Goal: Task Accomplishment & Management: Use online tool/utility

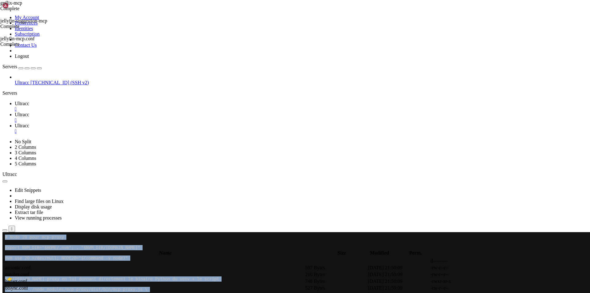
scroll to position [3, 1]
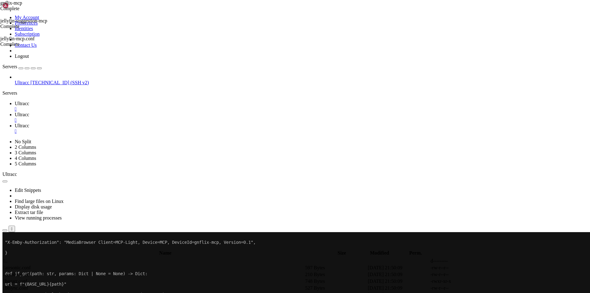
scroll to position [3515, 0]
click at [104, 101] on link "Ultracc " at bounding box center [301, 106] width 573 height 11
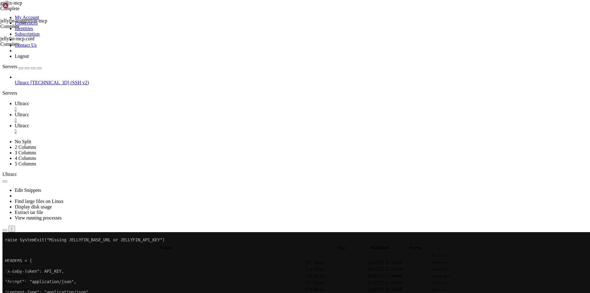
click at [107, 106] on div "" at bounding box center [301, 109] width 573 height 6
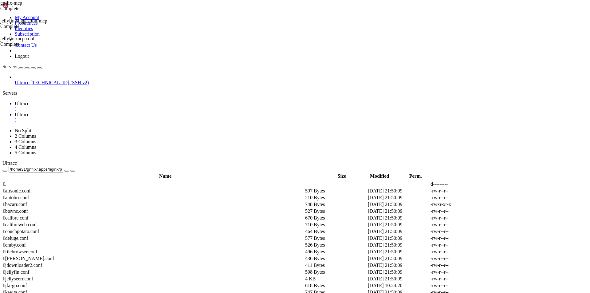
click at [15, 80] on icon at bounding box center [15, 80] width 0 height 0
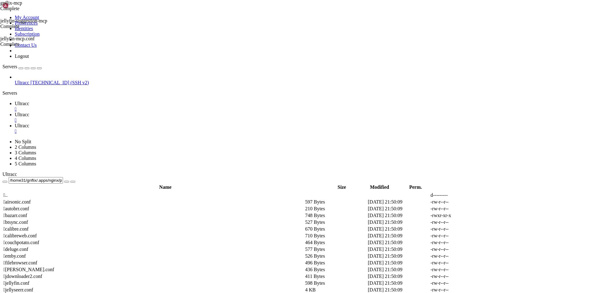
scroll to position [3, 1]
click at [29, 101] on span "Ultracc" at bounding box center [22, 103] width 14 height 5
click at [29, 112] on span "Ultracc" at bounding box center [22, 114] width 14 height 5
click at [29, 123] on span "Ultracc" at bounding box center [22, 125] width 14 height 5
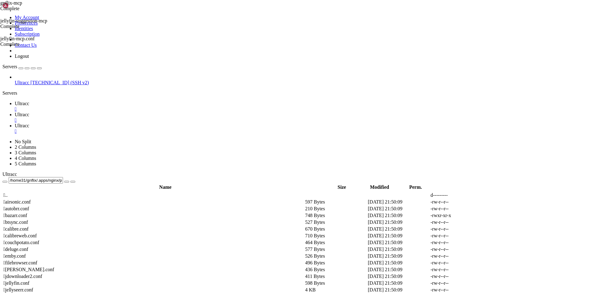
drag, startPoint x: 4, startPoint y: 640, endPoint x: 182, endPoint y: 828, distance: 258.6
drag, startPoint x: 113, startPoint y: 837, endPoint x: 7, endPoint y: 814, distance: 108.8
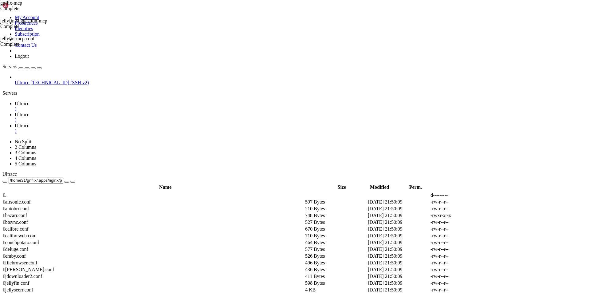
drag, startPoint x: 5, startPoint y: 624, endPoint x: 112, endPoint y: 807, distance: 211.4
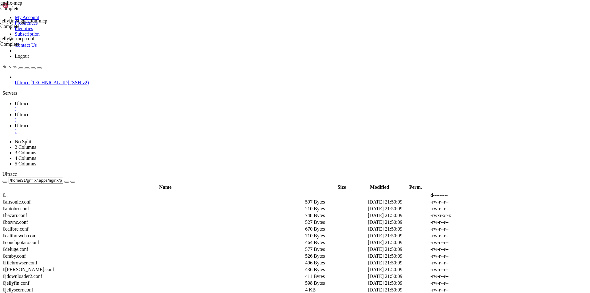
click at [125, 112] on link "Ultracc " at bounding box center [301, 117] width 573 height 11
click at [164, 123] on link "Ultracc " at bounding box center [301, 128] width 573 height 11
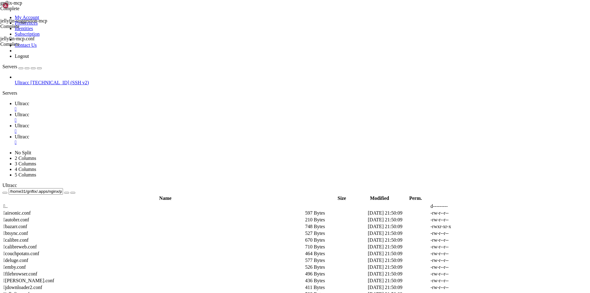
scroll to position [68, 0]
click at [214, 139] on div "" at bounding box center [301, 142] width 573 height 6
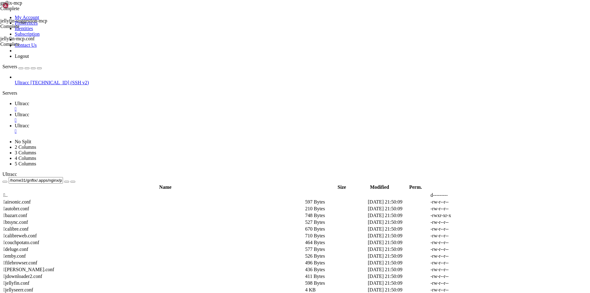
scroll to position [360, 0]
drag, startPoint x: 6, startPoint y: 624, endPoint x: 148, endPoint y: 826, distance: 247.6
drag, startPoint x: 148, startPoint y: 834, endPoint x: 6, endPoint y: 678, distance: 211.0
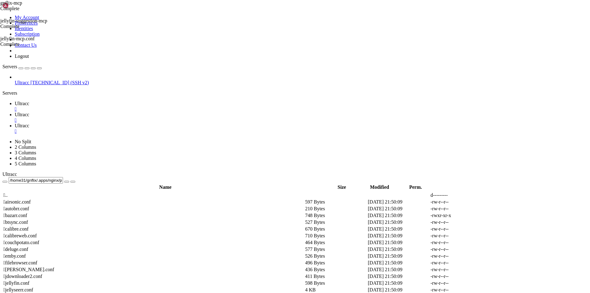
click at [178, 128] on div "" at bounding box center [301, 131] width 573 height 6
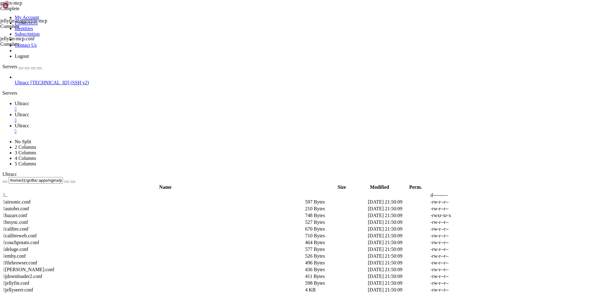
scroll to position [52, 0]
click at [176, 128] on div "" at bounding box center [301, 131] width 573 height 6
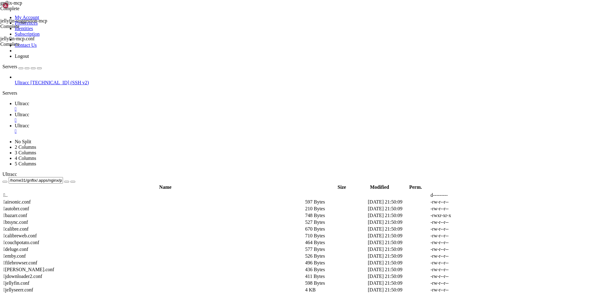
scroll to position [0, 0]
click at [29, 112] on span "Ultracc" at bounding box center [22, 114] width 14 height 5
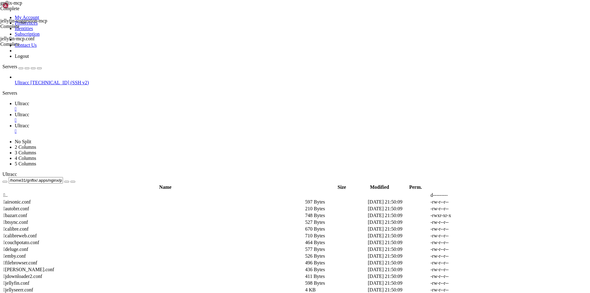
click at [29, 101] on span "Ultracc" at bounding box center [22, 103] width 14 height 5
click at [29, 123] on span "Ultracc" at bounding box center [22, 125] width 14 height 5
click at [29, 112] on span "Ultracc" at bounding box center [22, 114] width 14 height 5
drag, startPoint x: 3, startPoint y: 653, endPoint x: 91, endPoint y: 672, distance: 90.3
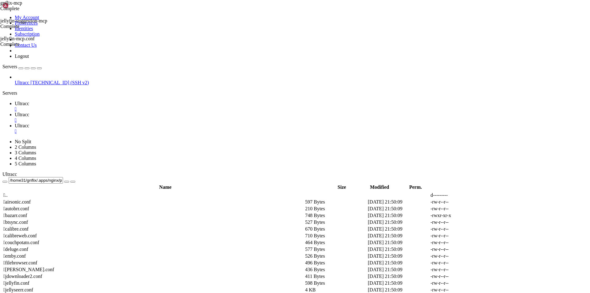
drag, startPoint x: 4, startPoint y: 654, endPoint x: 37, endPoint y: 657, distance: 32.4
drag, startPoint x: 6, startPoint y: 652, endPoint x: 96, endPoint y: 679, distance: 94.6
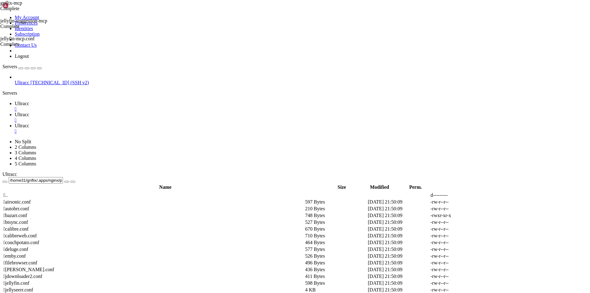
click at [156, 123] on link "Ultracc " at bounding box center [301, 128] width 573 height 11
drag, startPoint x: 132, startPoint y: 9, endPoint x: 133, endPoint y: 23, distance: 14.1
click at [29, 112] on span "Ultracc" at bounding box center [22, 114] width 14 height 5
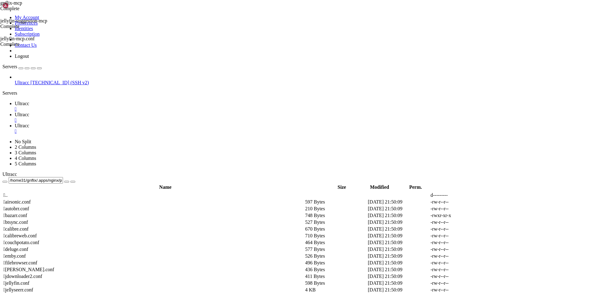
scroll to position [209, 0]
click at [15, 123] on icon at bounding box center [15, 125] width 0 height 5
click at [178, 128] on div "" at bounding box center [301, 131] width 573 height 6
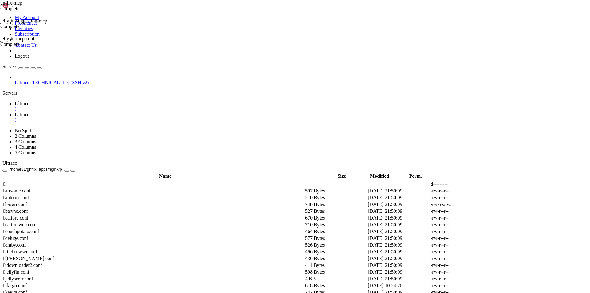
drag, startPoint x: 6, startPoint y: 557, endPoint x: 158, endPoint y: 757, distance: 250.9
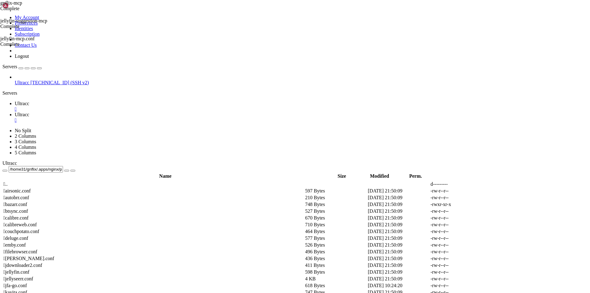
scroll to position [893, 0]
copy div "nflix@hyperion : ~ $ cd ~/apps/gnflix-mcp export PORT=38015 export NVM_DIR="$HO…"
click at [143, 117] on div "" at bounding box center [301, 120] width 573 height 6
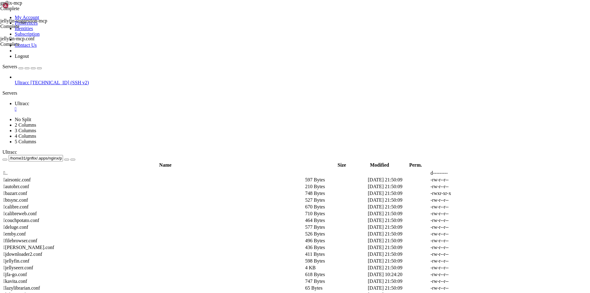
click at [29, 80] on span "Ultracc" at bounding box center [22, 82] width 14 height 5
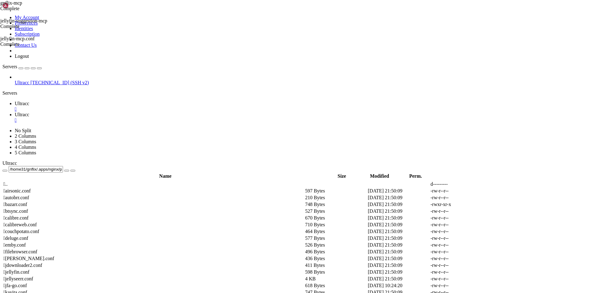
scroll to position [3, 1]
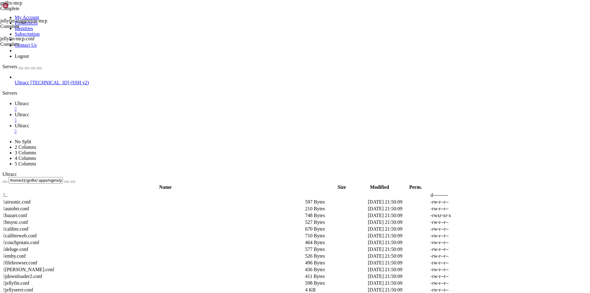
scroll to position [26, 0]
drag, startPoint x: 56, startPoint y: 840, endPoint x: 5, endPoint y: 615, distance: 230.8
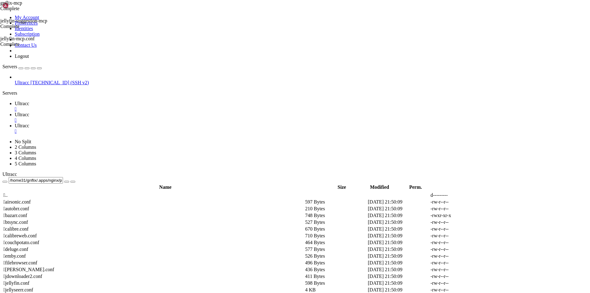
click at [179, 128] on div "" at bounding box center [301, 131] width 573 height 6
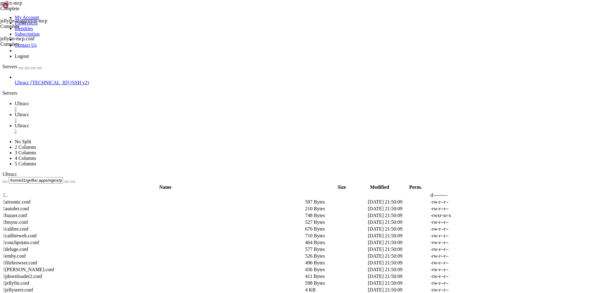
scroll to position [63, 0]
click at [178, 128] on div "" at bounding box center [301, 131] width 573 height 6
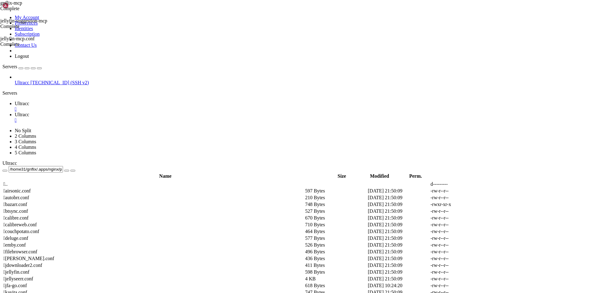
click at [29, 80] on span "Ultracc" at bounding box center [22, 82] width 14 height 5
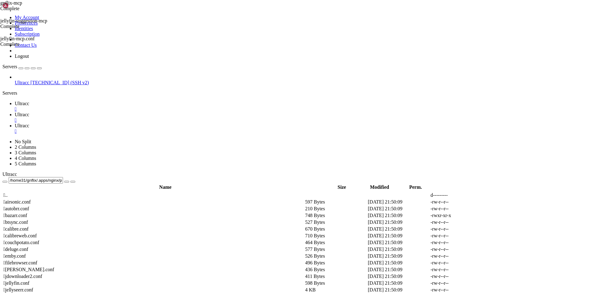
scroll to position [0, 0]
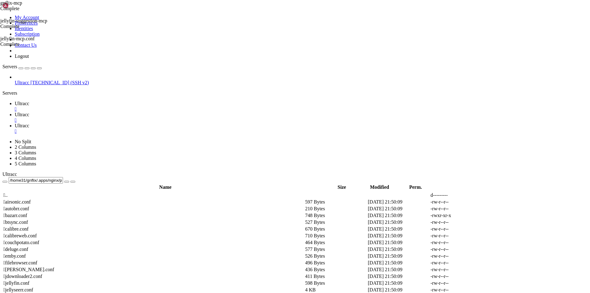
click at [15, 112] on icon at bounding box center [15, 114] width 0 height 5
click at [176, 128] on div "" at bounding box center [301, 131] width 573 height 6
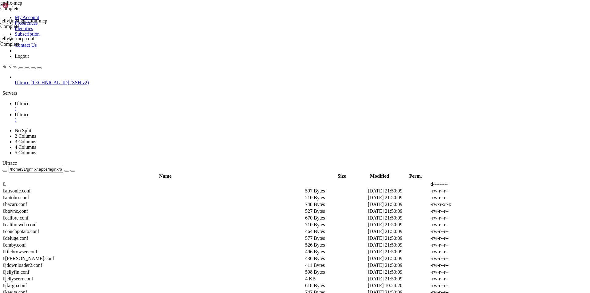
click at [29, 112] on span "Ultracc" at bounding box center [22, 114] width 14 height 5
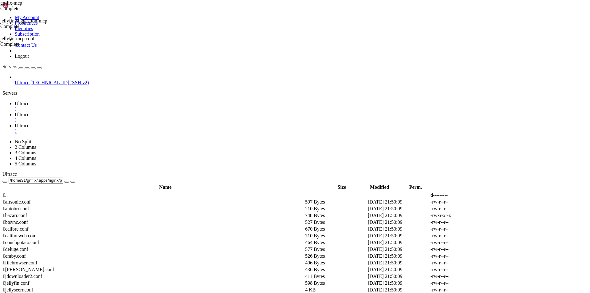
scroll to position [0, 0]
drag, startPoint x: 4, startPoint y: 651, endPoint x: 116, endPoint y: 651, distance: 111.8
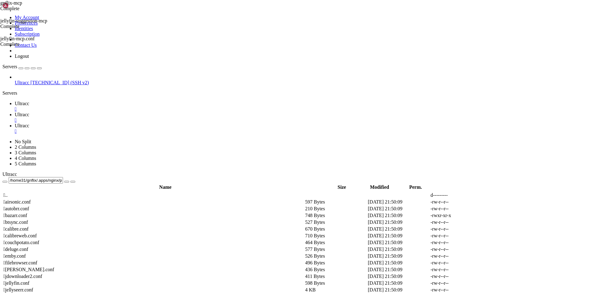
drag, startPoint x: 116, startPoint y: 651, endPoint x: 5, endPoint y: 650, distance: 110.9
drag, startPoint x: 6, startPoint y: 666, endPoint x: 88, endPoint y: 793, distance: 151.4
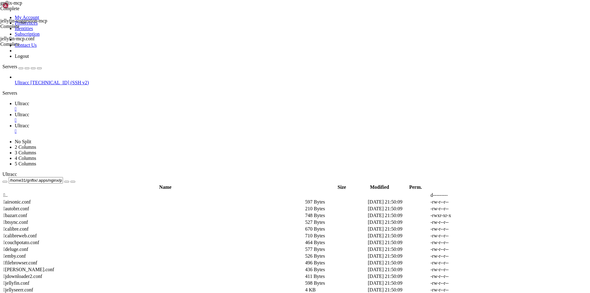
drag, startPoint x: 5, startPoint y: 686, endPoint x: 80, endPoint y: 840, distance: 170.9
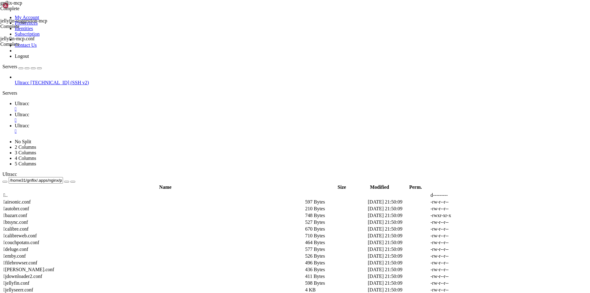
copy div "gnflix@hyperion : ~ $ cat > ~/.apps/nginx/proxy.d/zz-echo.conf <<'NGINX' # endp…"
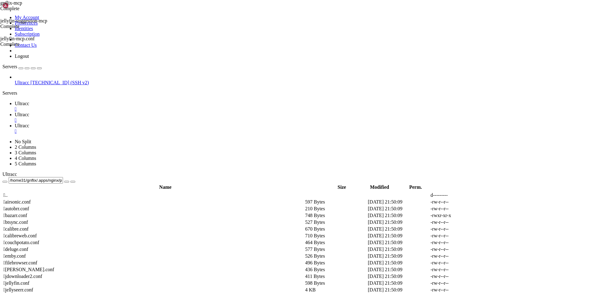
drag, startPoint x: 88, startPoint y: 724, endPoint x: 116, endPoint y: 727, distance: 28.7
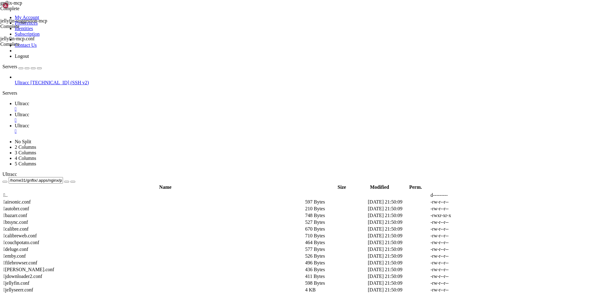
drag, startPoint x: 58, startPoint y: 633, endPoint x: 51, endPoint y: 605, distance: 28.6
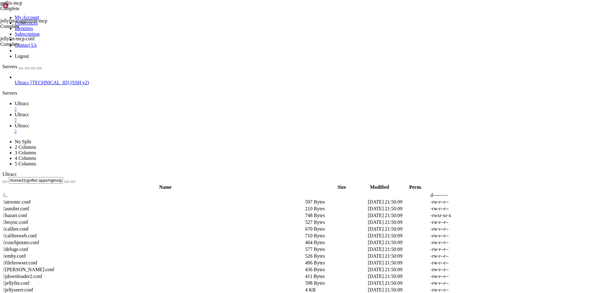
click at [29, 112] on span "Ultracc" at bounding box center [22, 114] width 14 height 5
click at [29, 123] on span "Ultracc" at bounding box center [22, 125] width 14 height 5
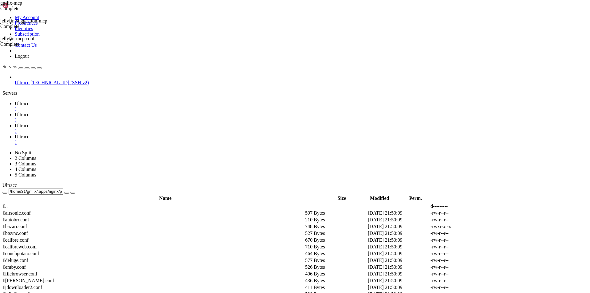
scroll to position [0, 0]
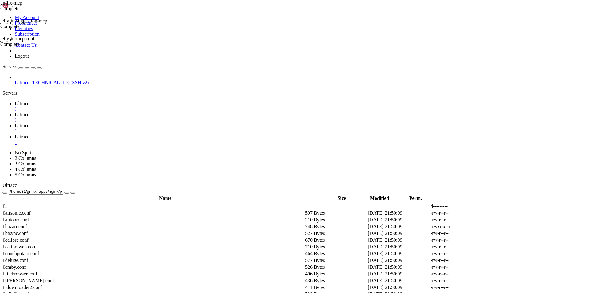
drag, startPoint x: 5, startPoint y: 716, endPoint x: 82, endPoint y: 915, distance: 213.1
drag, startPoint x: 81, startPoint y: 915, endPoint x: 6, endPoint y: 717, distance: 211.3
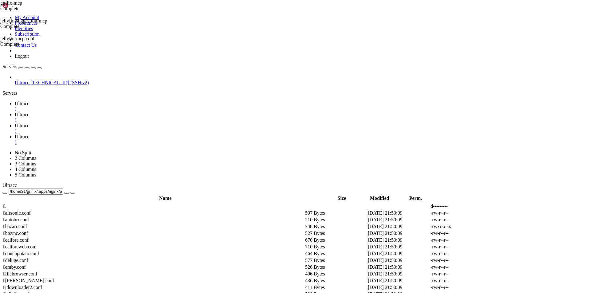
scroll to position [407, 0]
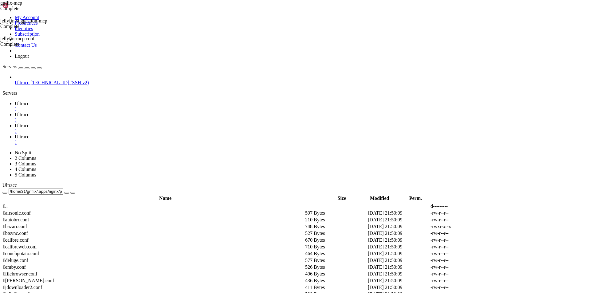
drag, startPoint x: 233, startPoint y: 859, endPoint x: 188, endPoint y: 857, distance: 44.9
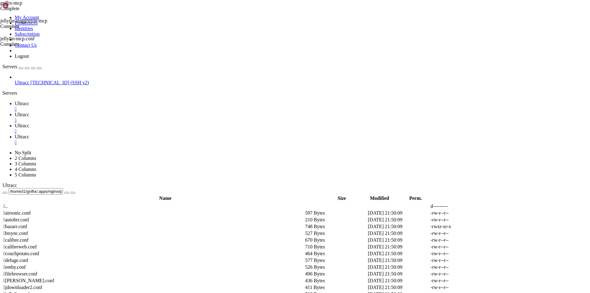
click at [29, 101] on span "Ultracc" at bounding box center [22, 103] width 14 height 5
click at [8, 203] on span " .." at bounding box center [5, 205] width 4 height 5
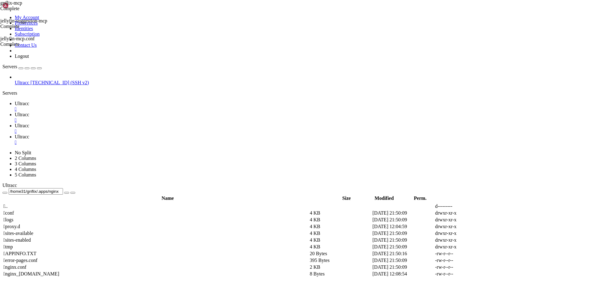
click at [8, 203] on span " .." at bounding box center [5, 205] width 4 height 5
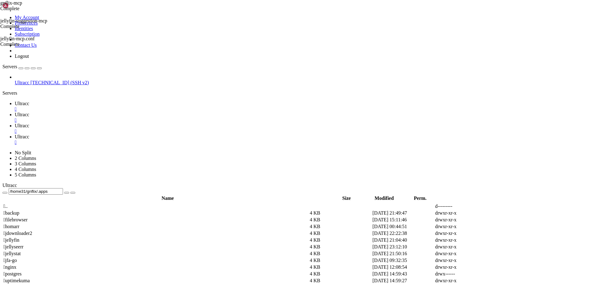
drag, startPoint x: 140, startPoint y: 20, endPoint x: 125, endPoint y: 20, distance: 14.4
click at [63, 188] on input "/home31/gnflix/.apps" at bounding box center [36, 191] width 54 height 6
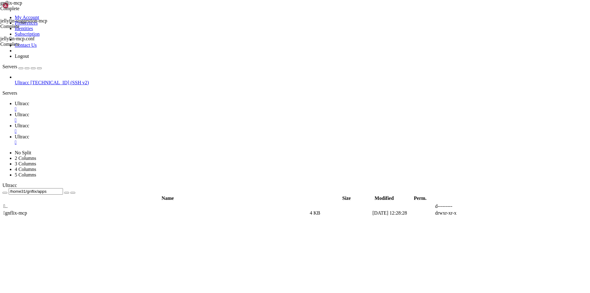
click at [27, 210] on span " gnflix-mcp" at bounding box center [15, 212] width 24 height 5
type input "/home31/gnflix/apps/gnflix-mcp"
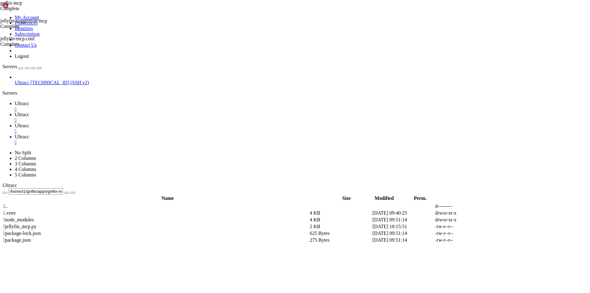
click at [37, 224] on span " jellyfin_mcp.py" at bounding box center [19, 226] width 33 height 5
click at [498, 226] on icon at bounding box center [498, 226] width 0 height 0
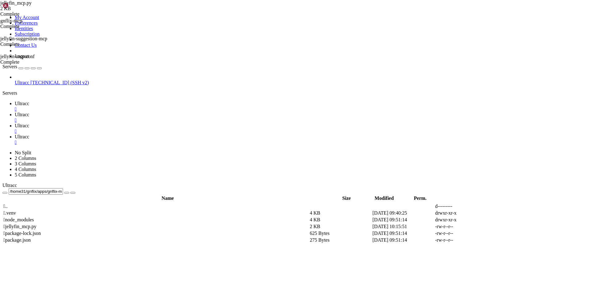
paste textarea "}"
type textarea "}"
click at [29, 112] on span "Ultracc" at bounding box center [22, 114] width 14 height 5
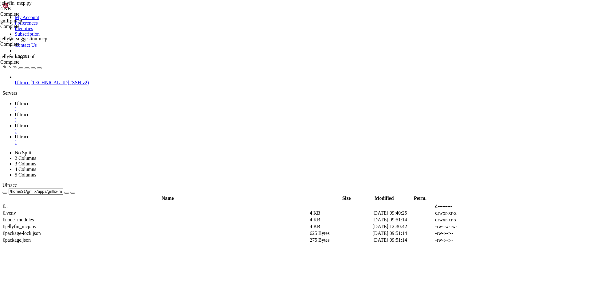
click at [29, 123] on span "Ultracc" at bounding box center [22, 125] width 14 height 5
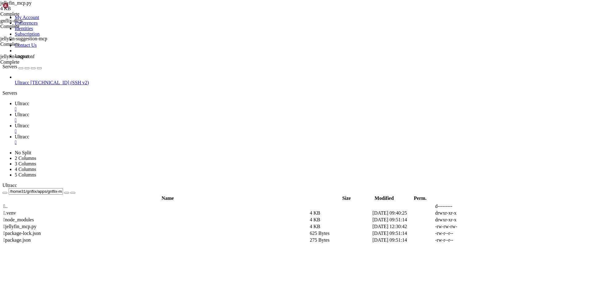
drag, startPoint x: 4, startPoint y: 650, endPoint x: 70, endPoint y: 711, distance: 89.6
drag, startPoint x: 6, startPoint y: 650, endPoint x: 135, endPoint y: 740, distance: 157.7
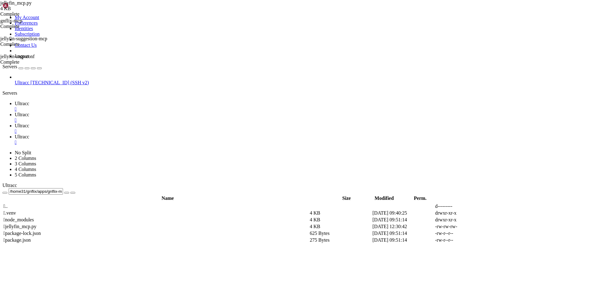
scroll to position [512, 0]
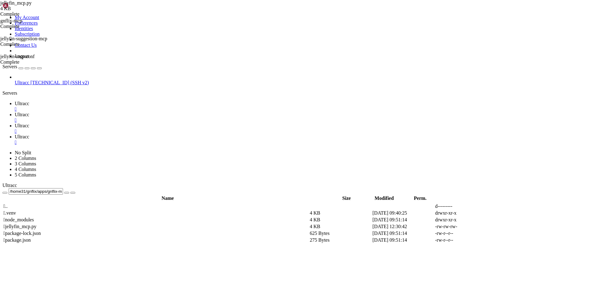
drag, startPoint x: 6, startPoint y: 646, endPoint x: 51, endPoint y: 851, distance: 209.9
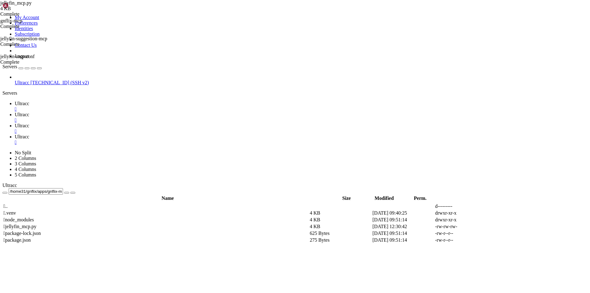
click at [196, 134] on link "Ultracc " at bounding box center [301, 139] width 573 height 11
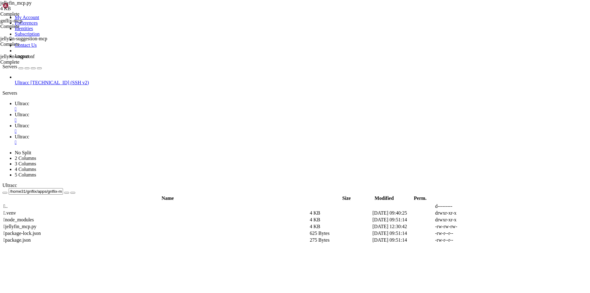
click at [15, 123] on icon at bounding box center [15, 125] width 0 height 5
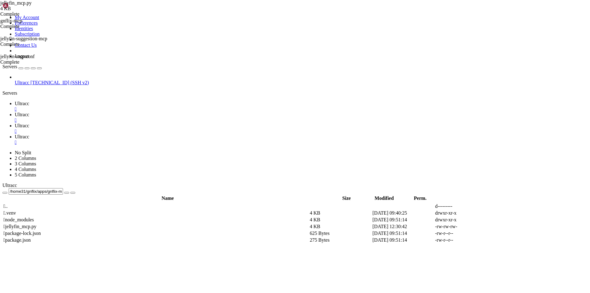
scroll to position [2282, 0]
click at [15, 134] on icon at bounding box center [15, 136] width 0 height 5
drag, startPoint x: 116, startPoint y: 916, endPoint x: 26, endPoint y: 845, distance: 115.3
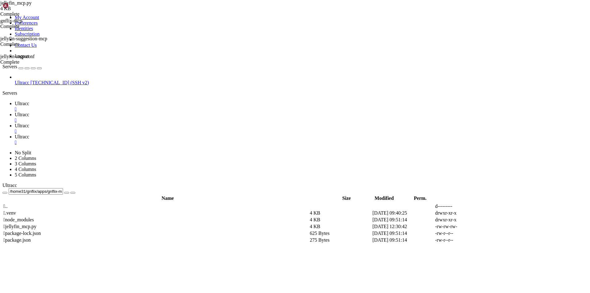
drag, startPoint x: 114, startPoint y: 915, endPoint x: 22, endPoint y: 887, distance: 95.9
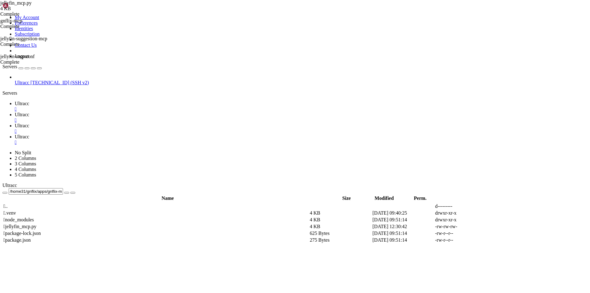
click at [159, 123] on link "Ultracc " at bounding box center [301, 128] width 573 height 11
drag, startPoint x: 52, startPoint y: 850, endPoint x: 5, endPoint y: 655, distance: 200.5
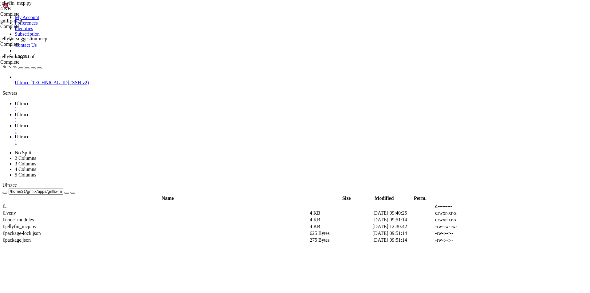
scroll to position [2288, 0]
